Goal: Transaction & Acquisition: Book appointment/travel/reservation

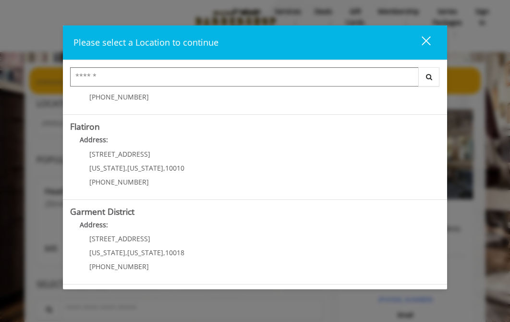
scroll to position [8, 0]
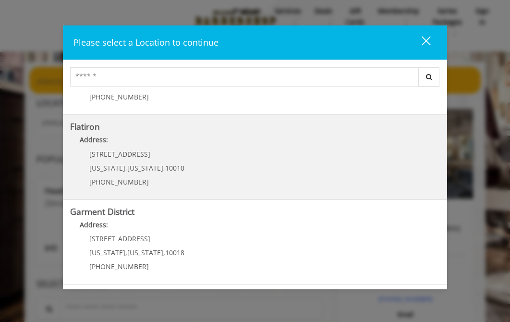
click at [124, 150] on "Address:" at bounding box center [255, 141] width 370 height 15
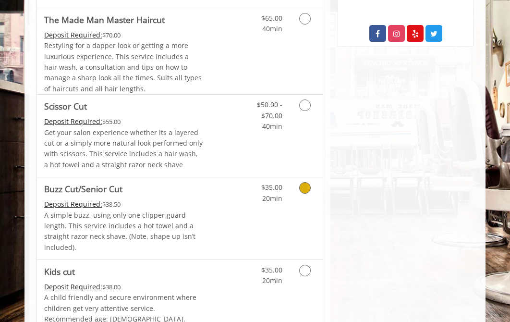
scroll to position [431, 0]
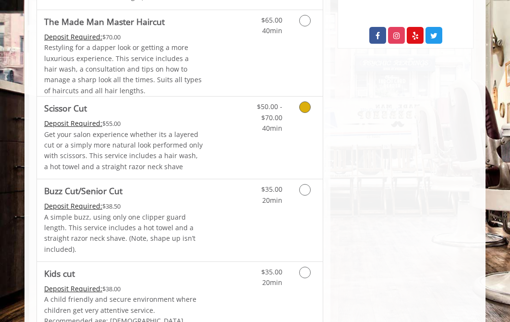
click at [306, 105] on icon "Grooming services" at bounding box center [305, 107] width 12 height 12
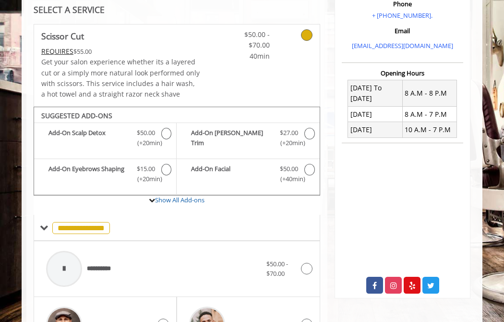
scroll to position [288, 0]
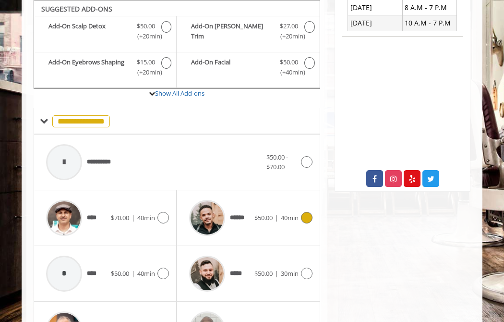
click at [303, 216] on icon at bounding box center [307, 218] width 12 height 12
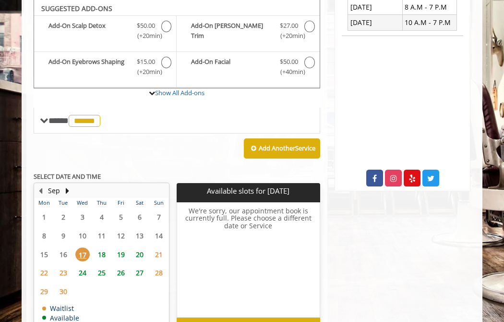
click at [124, 252] on span "19" at bounding box center [121, 254] width 14 height 14
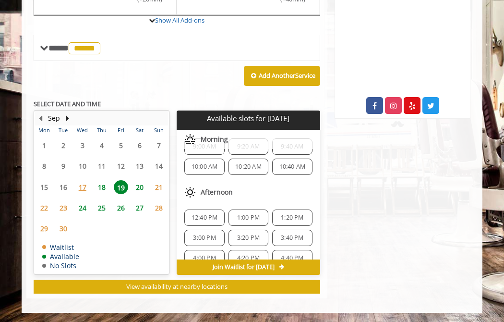
scroll to position [0, 0]
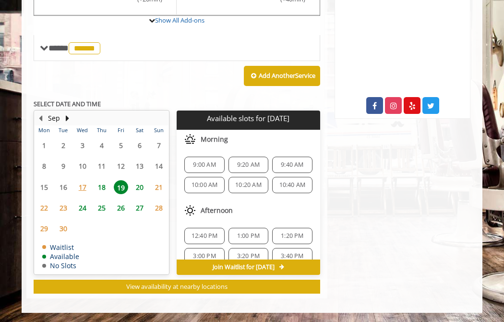
click at [141, 188] on span "20" at bounding box center [140, 187] width 14 height 14
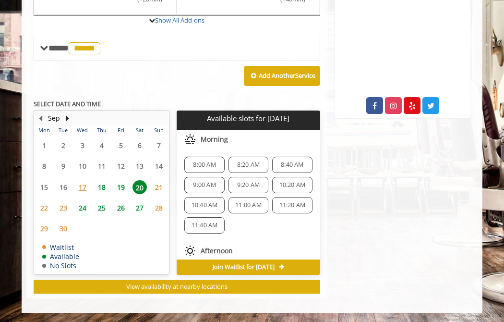
scroll to position [73, 0]
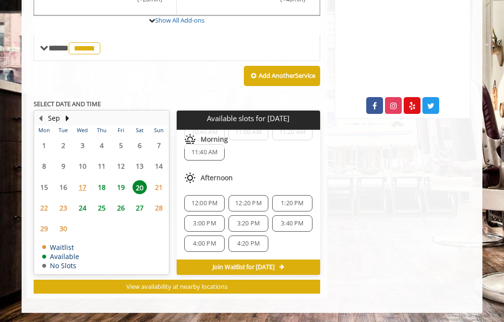
click at [119, 183] on span "19" at bounding box center [121, 187] width 14 height 14
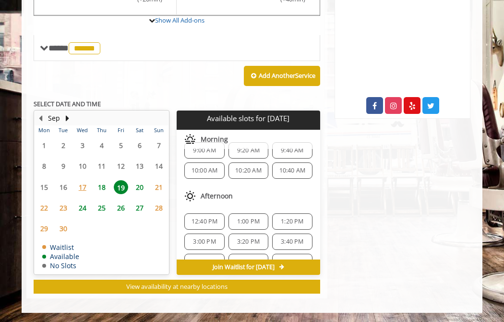
scroll to position [15, 0]
click at [293, 219] on span "1:20 PM" at bounding box center [292, 221] width 23 height 8
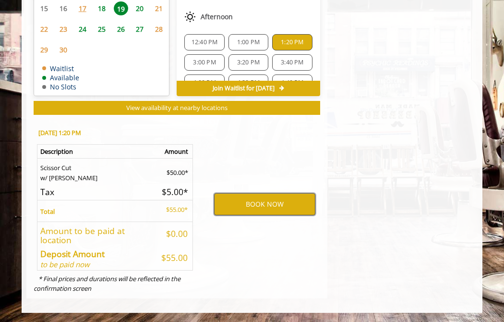
scroll to position [480, 0]
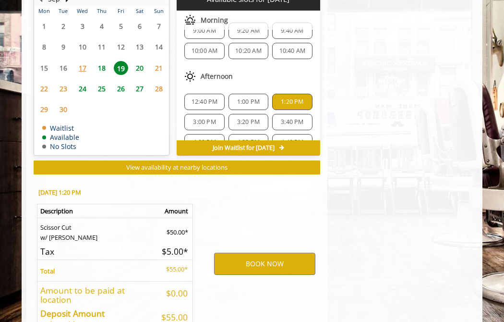
click at [103, 65] on span "18" at bounding box center [102, 68] width 14 height 14
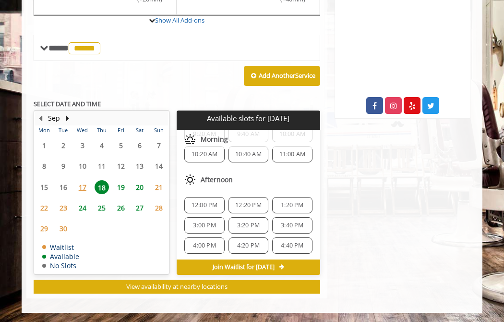
scroll to position [33, 0]
click at [289, 203] on span "1:20 PM" at bounding box center [292, 203] width 23 height 8
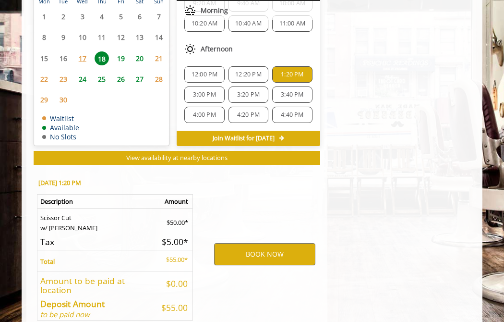
scroll to position [540, 0]
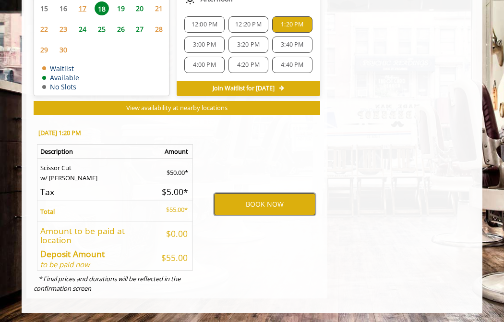
click at [265, 205] on button "BOOK NOW" at bounding box center [264, 204] width 101 height 22
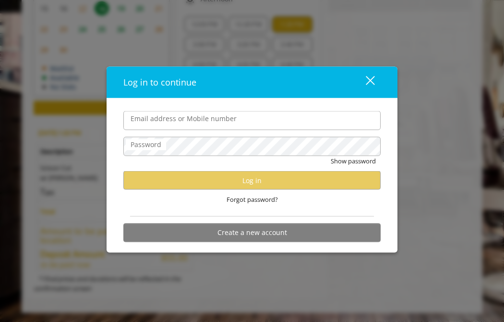
type input "**********"
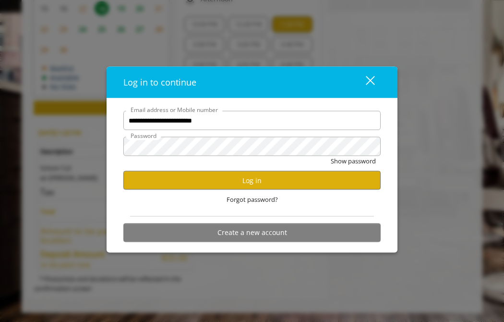
scroll to position [0, 0]
click at [265, 179] on button "Log in" at bounding box center [251, 180] width 257 height 19
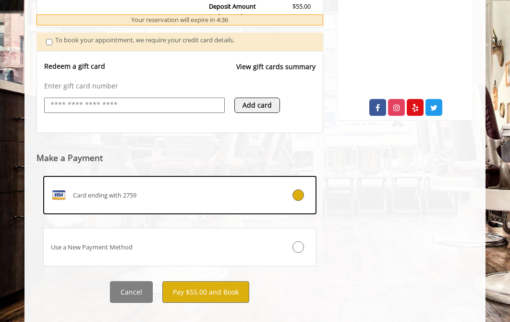
scroll to position [366, 0]
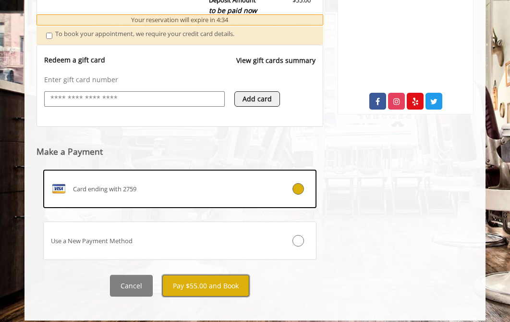
click at [202, 281] on button "Pay $55.00 and Book" at bounding box center [205, 286] width 87 height 22
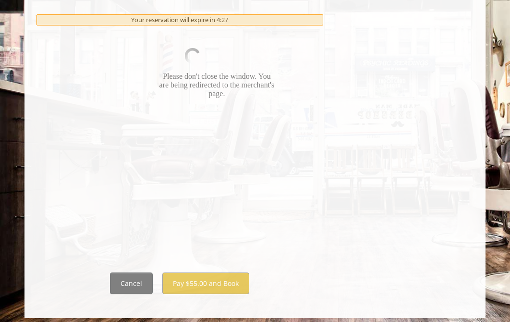
scroll to position [579, 0]
